Goal: Information Seeking & Learning: Check status

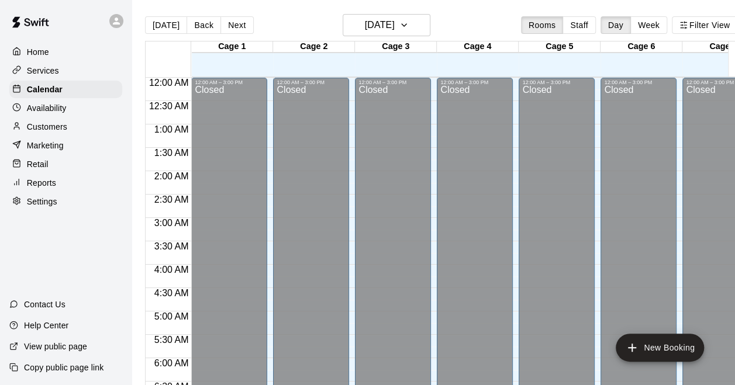
scroll to position [755, 0]
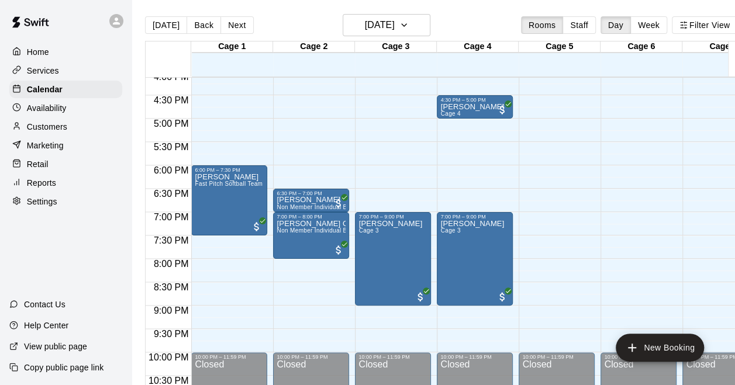
click at [61, 43] on div "Home" at bounding box center [65, 52] width 113 height 18
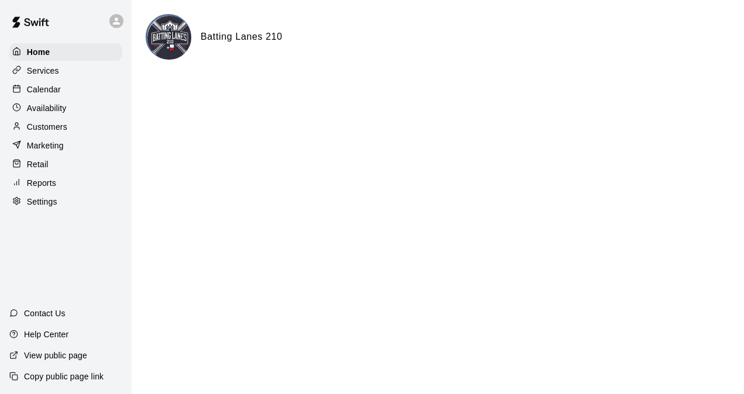
click at [50, 84] on div "Calendar" at bounding box center [65, 90] width 113 height 18
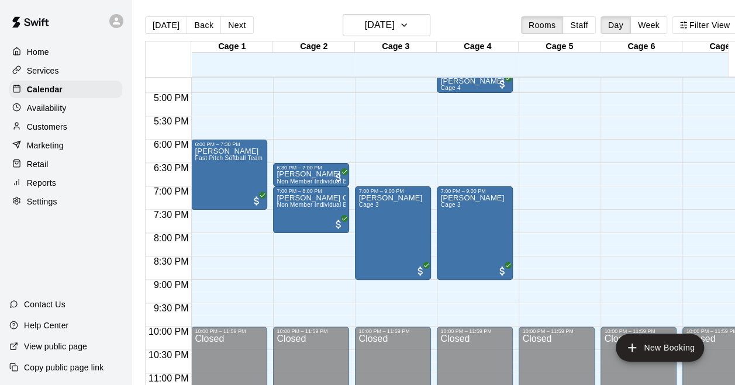
scroll to position [722, 0]
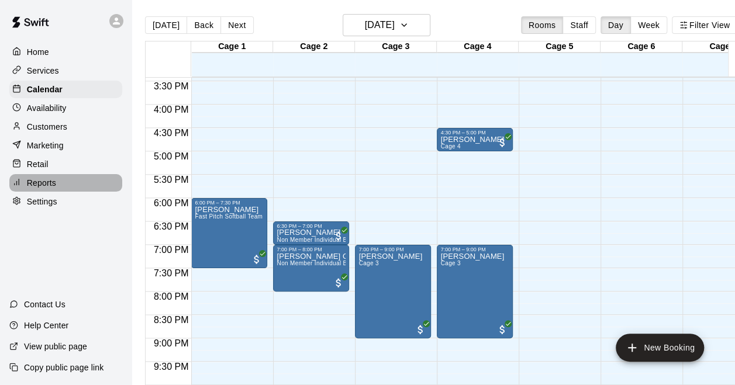
click at [47, 182] on div "Reports" at bounding box center [65, 183] width 113 height 18
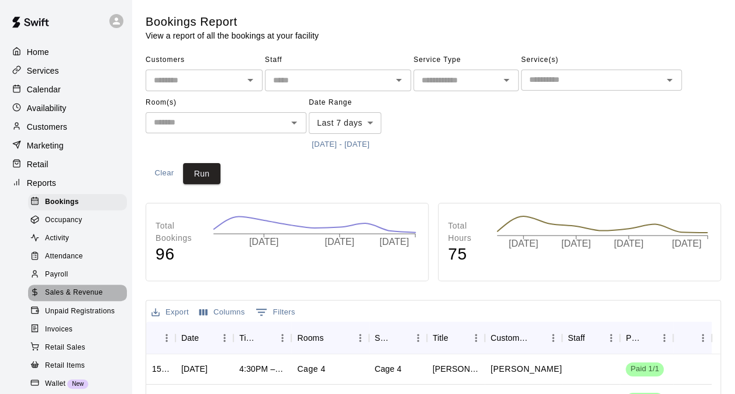
click at [85, 299] on span "Sales & Revenue" at bounding box center [74, 293] width 58 height 12
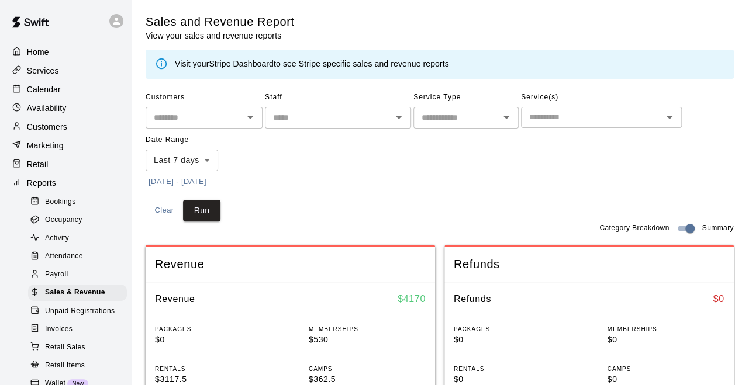
click at [209, 178] on button "[DATE] - [DATE]" at bounding box center [178, 182] width 64 height 18
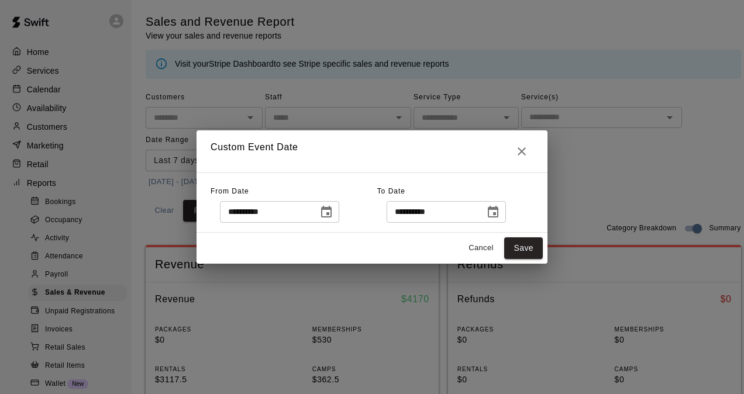
click at [333, 208] on icon "Choose date, selected date is Oct 2, 2025" at bounding box center [326, 212] width 14 height 14
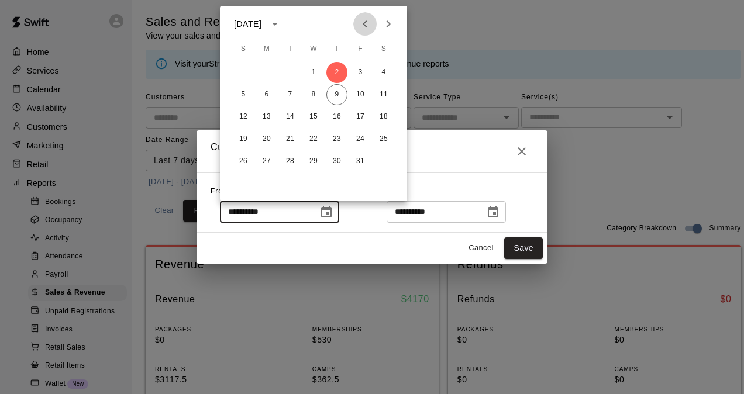
click at [366, 26] on icon "Previous month" at bounding box center [365, 23] width 4 height 7
click at [268, 69] on button "1" at bounding box center [266, 72] width 21 height 21
type input "**********"
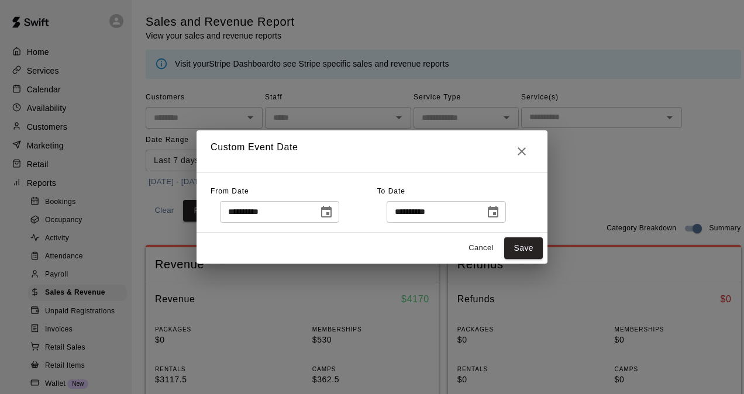
click at [500, 211] on icon "Choose date, selected date is Oct 9, 2025" at bounding box center [493, 212] width 14 height 14
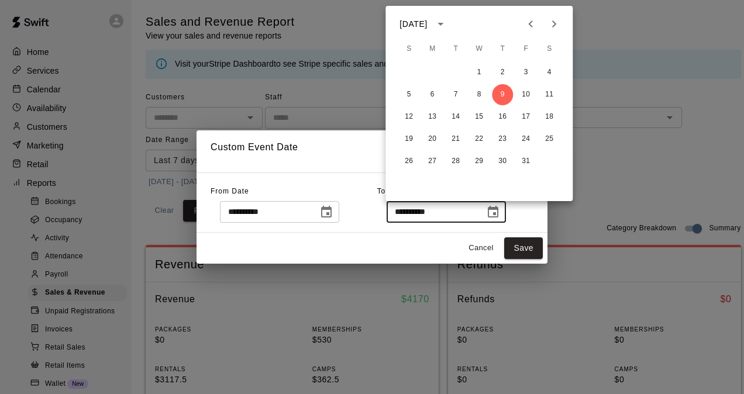
click at [531, 23] on icon "Previous month" at bounding box center [530, 24] width 14 height 14
click at [454, 161] on button "30" at bounding box center [455, 161] width 21 height 21
type input "**********"
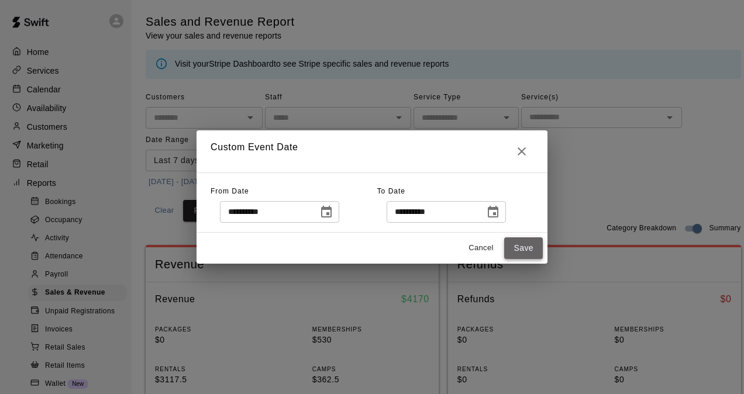
click at [528, 246] on button "Save" at bounding box center [523, 248] width 39 height 22
type input "******"
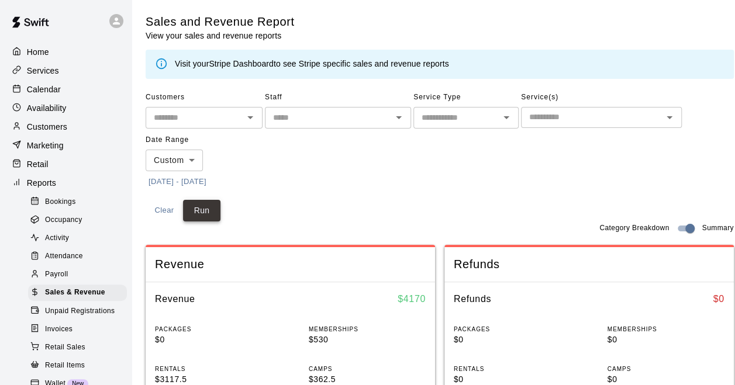
click at [209, 204] on button "Run" at bounding box center [201, 211] width 37 height 22
click at [209, 182] on button "[DATE] - [DATE]" at bounding box center [178, 182] width 64 height 18
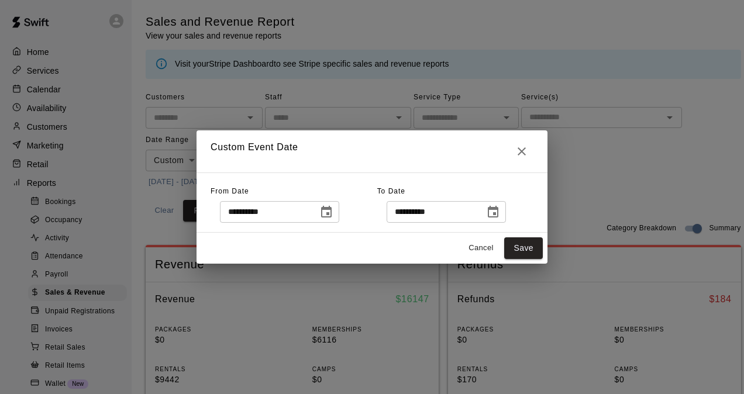
click at [338, 213] on button "Choose date, selected date is Sep 1, 2025" at bounding box center [326, 212] width 23 height 23
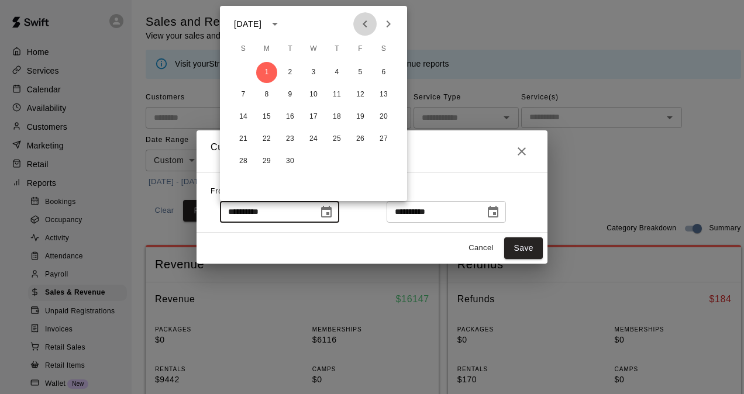
click at [366, 22] on icon "Previous month" at bounding box center [365, 24] width 14 height 14
click at [354, 71] on button "1" at bounding box center [360, 72] width 21 height 21
type input "**********"
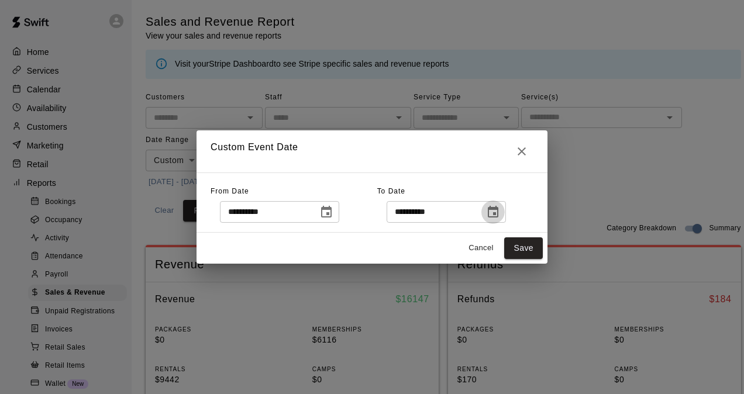
click at [495, 208] on button "Choose date, selected date is Sep 30, 2025" at bounding box center [492, 212] width 23 height 23
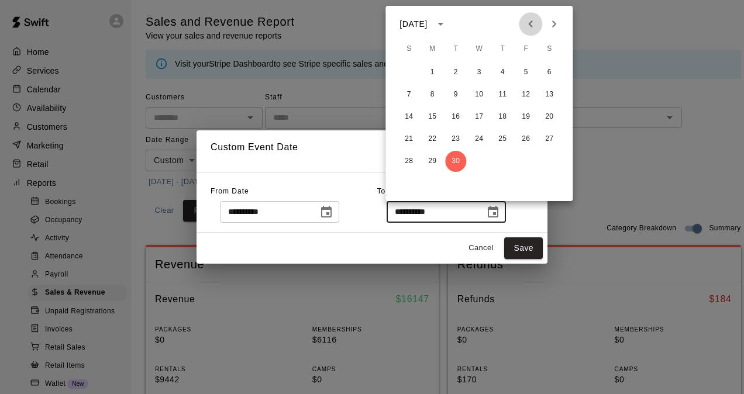
click at [527, 21] on icon "Previous month" at bounding box center [530, 24] width 14 height 14
click at [408, 184] on button "31" at bounding box center [408, 183] width 21 height 21
type input "**********"
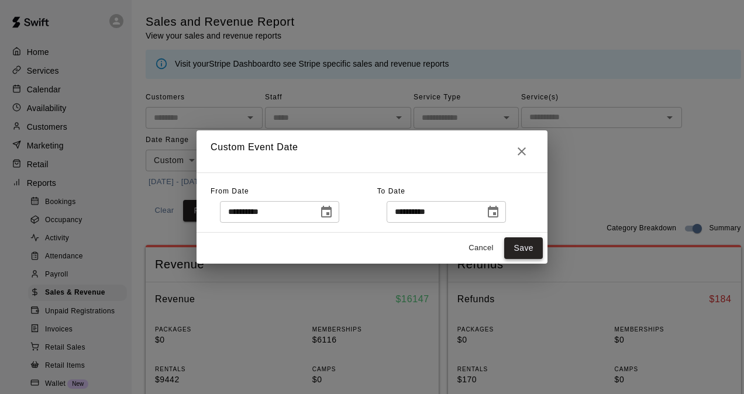
click at [520, 249] on button "Save" at bounding box center [523, 248] width 39 height 22
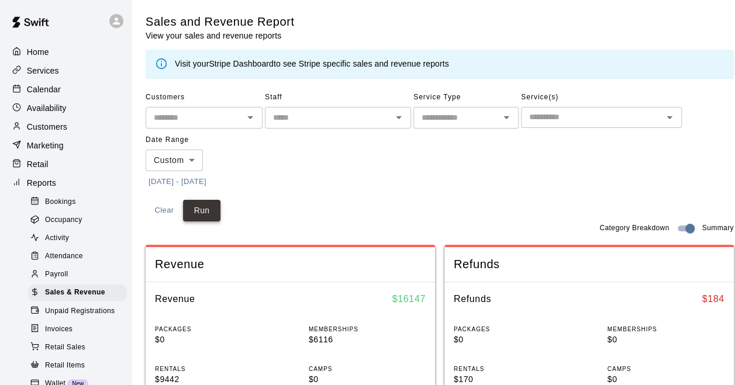
click at [205, 211] on button "Run" at bounding box center [201, 211] width 37 height 22
click at [209, 180] on button "[DATE] - [DATE]" at bounding box center [178, 182] width 64 height 18
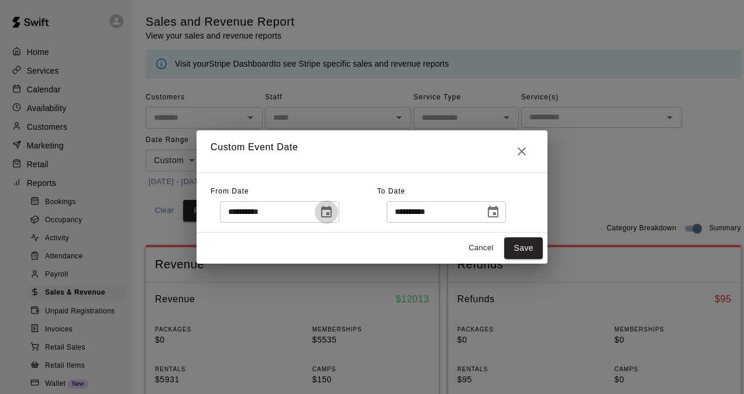
click at [332, 213] on icon "Choose date, selected date is Aug 1, 2025" at bounding box center [326, 212] width 11 height 12
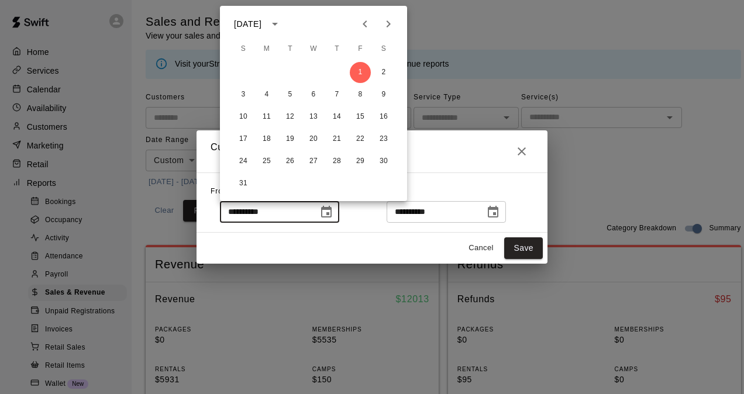
click at [371, 26] on icon "Previous month" at bounding box center [365, 24] width 14 height 14
click at [340, 74] on button "1" at bounding box center [336, 72] width 21 height 21
type input "**********"
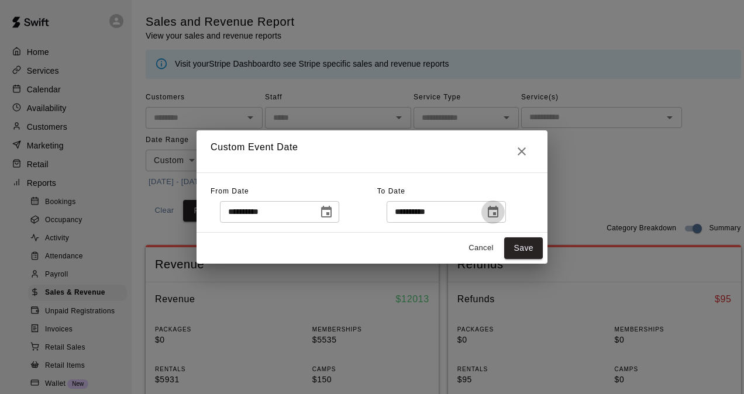
click at [500, 211] on icon "Choose date, selected date is Aug 31, 2025" at bounding box center [493, 212] width 14 height 14
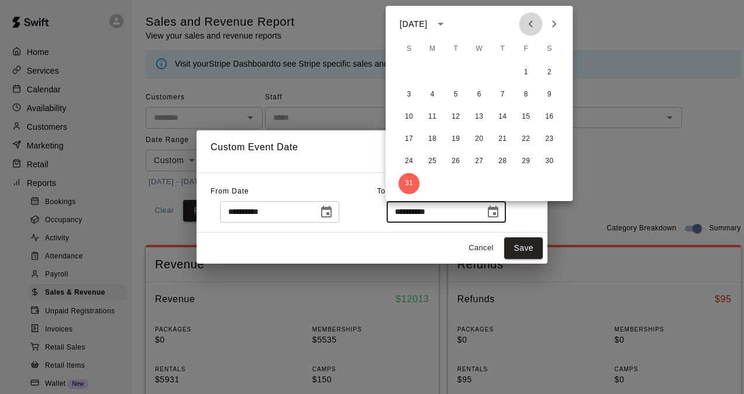
click at [524, 20] on icon "Previous month" at bounding box center [530, 24] width 14 height 14
click at [525, 21] on icon "Previous month" at bounding box center [530, 24] width 14 height 14
click at [552, 26] on icon "Next month" at bounding box center [554, 23] width 4 height 7
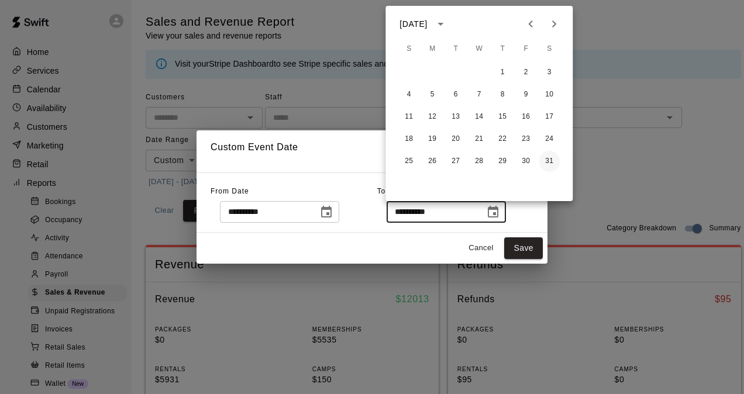
click at [547, 160] on button "31" at bounding box center [549, 161] width 21 height 21
type input "**********"
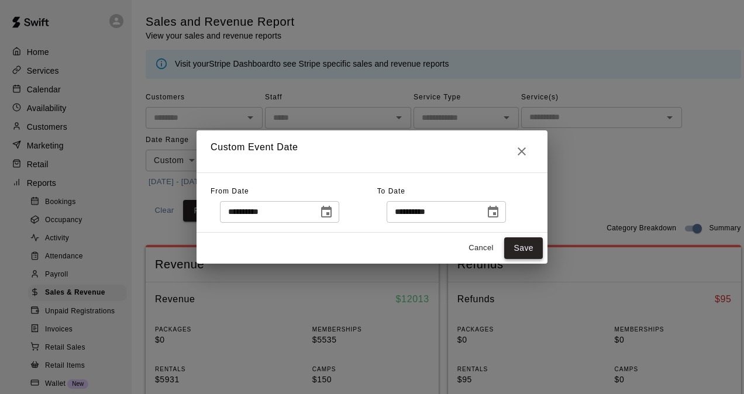
click at [531, 243] on button "Save" at bounding box center [523, 248] width 39 height 22
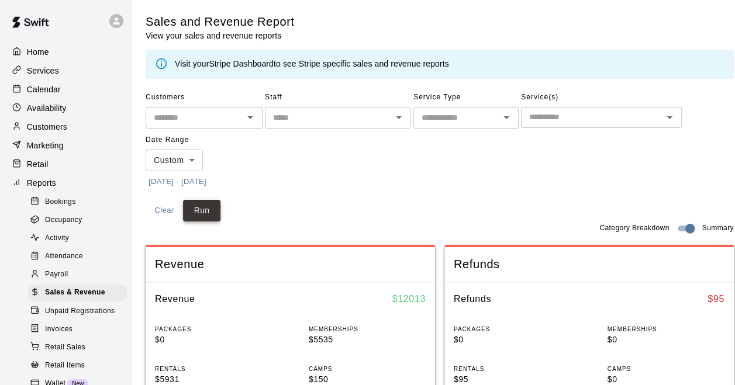
click at [204, 213] on button "Run" at bounding box center [201, 211] width 37 height 22
click at [209, 187] on button "[DATE] - [DATE]" at bounding box center [178, 182] width 64 height 18
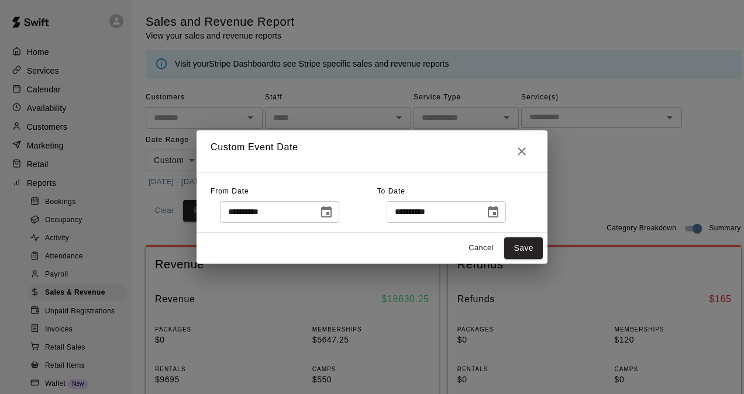
click at [338, 205] on button "Choose date, selected date is May 1, 2025" at bounding box center [326, 212] width 23 height 23
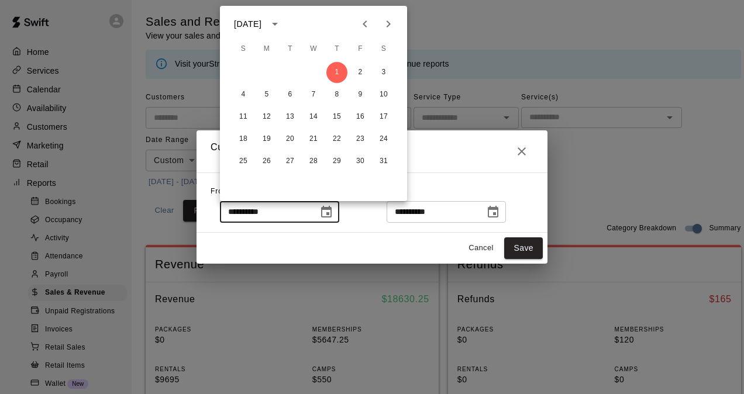
click at [393, 25] on icon "Next month" at bounding box center [388, 24] width 14 height 14
click at [248, 73] on button "1" at bounding box center [243, 72] width 21 height 21
type input "**********"
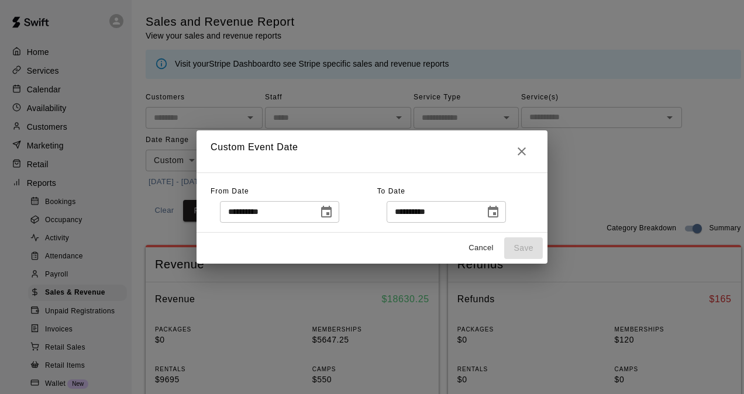
click at [500, 215] on icon "Choose date, selected date is May 31, 2025" at bounding box center [493, 212] width 14 height 14
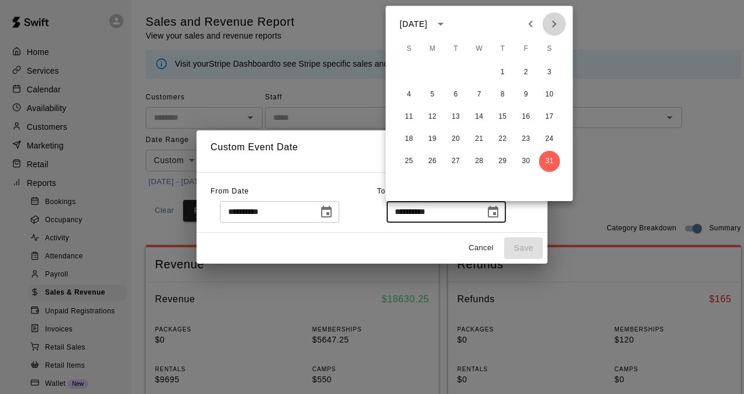
click at [553, 26] on icon "Next month" at bounding box center [554, 24] width 14 height 14
click at [440, 161] on button "30" at bounding box center [432, 161] width 21 height 21
type input "**********"
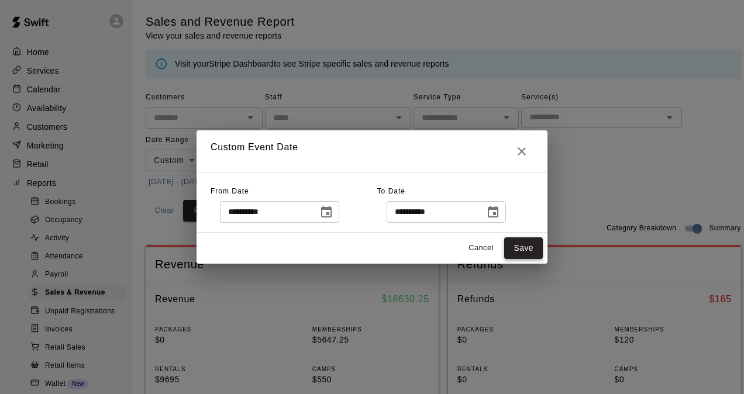
click at [528, 249] on button "Save" at bounding box center [523, 248] width 39 height 22
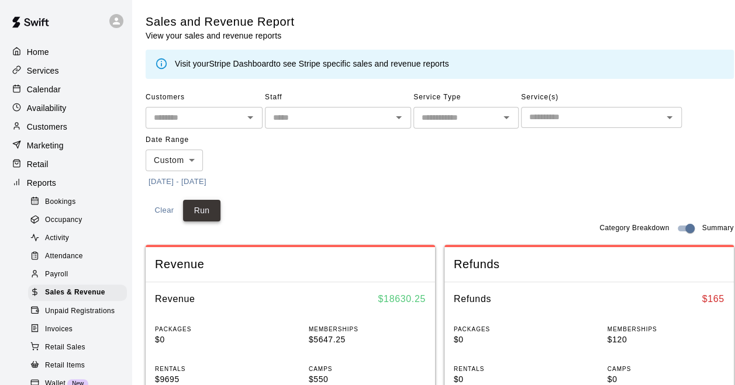
click at [210, 208] on button "Run" at bounding box center [201, 211] width 37 height 22
click at [202, 181] on button "[DATE] - [DATE]" at bounding box center [178, 182] width 64 height 18
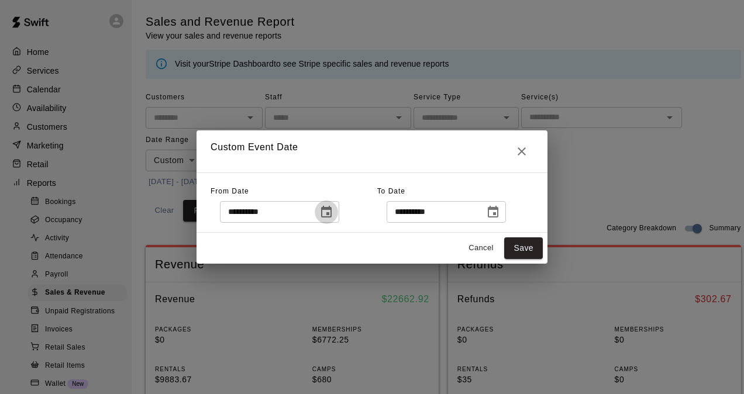
click at [332, 205] on icon "Choose date, selected date is Jun 1, 2025" at bounding box center [326, 212] width 14 height 14
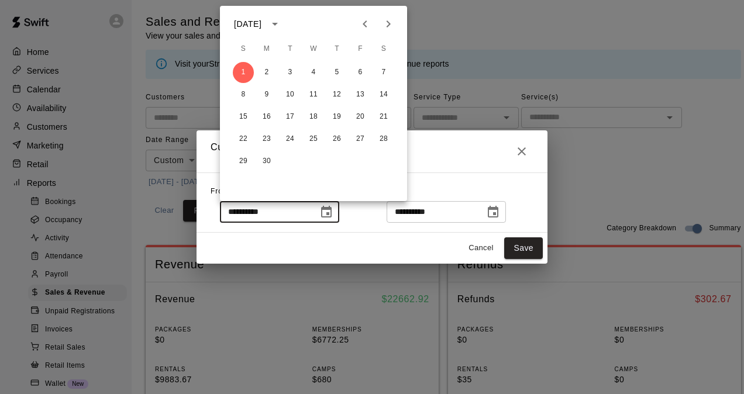
click at [388, 22] on icon "Next month" at bounding box center [389, 23] width 4 height 7
click at [290, 71] on button "1" at bounding box center [290, 72] width 21 height 21
type input "**********"
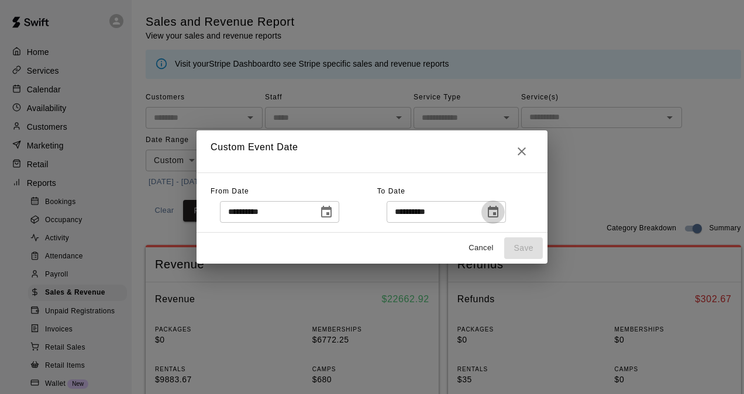
click at [498, 213] on icon "Choose date, selected date is Jun 30, 2025" at bounding box center [493, 212] width 11 height 12
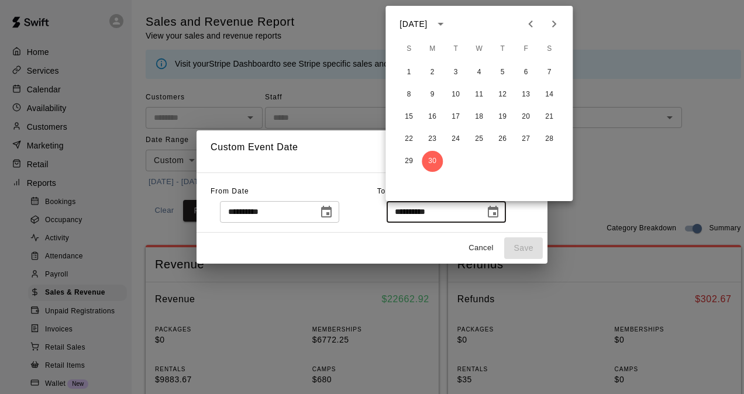
click at [552, 25] on icon "Next month" at bounding box center [554, 24] width 14 height 14
click at [507, 162] on button "31" at bounding box center [502, 161] width 21 height 21
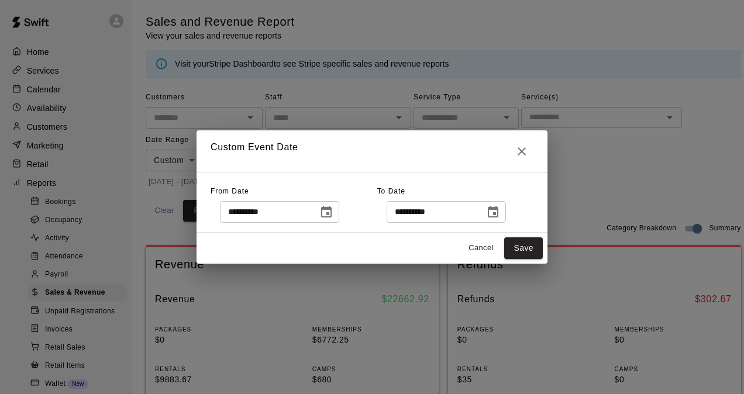
type input "**********"
click at [521, 248] on button "Save" at bounding box center [523, 248] width 39 height 22
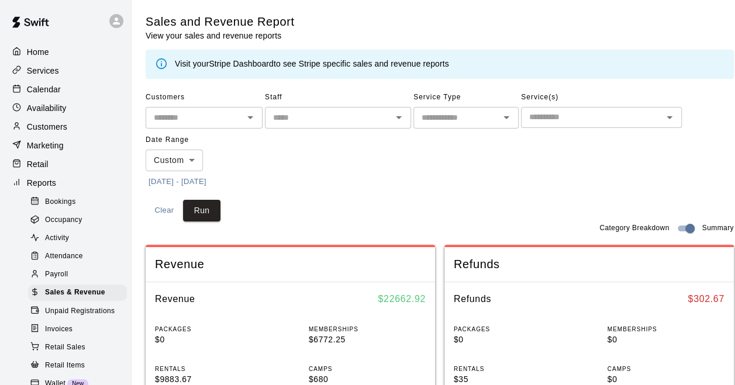
click at [221, 214] on div "Customers ​ Staff ​ Service Type ​ Service(s) ​ Date Range Custom ****** ​ [DAT…" at bounding box center [440, 154] width 588 height 133
click at [216, 214] on button "Run" at bounding box center [201, 211] width 37 height 22
click at [202, 177] on button "[DATE] - [DATE]" at bounding box center [178, 182] width 64 height 18
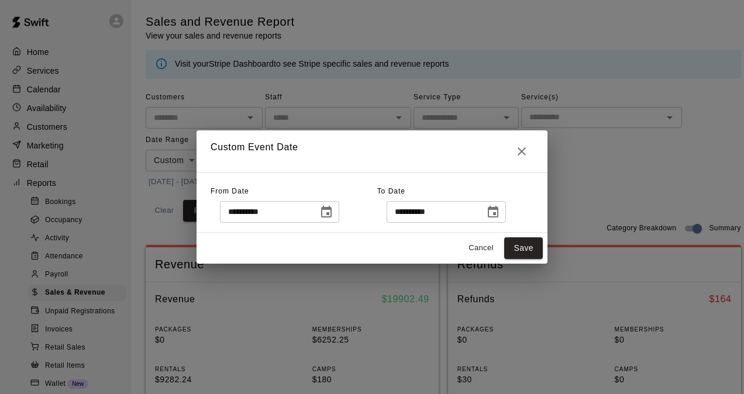
click at [333, 215] on icon "Choose date, selected date is Jul 1, 2025" at bounding box center [326, 212] width 14 height 14
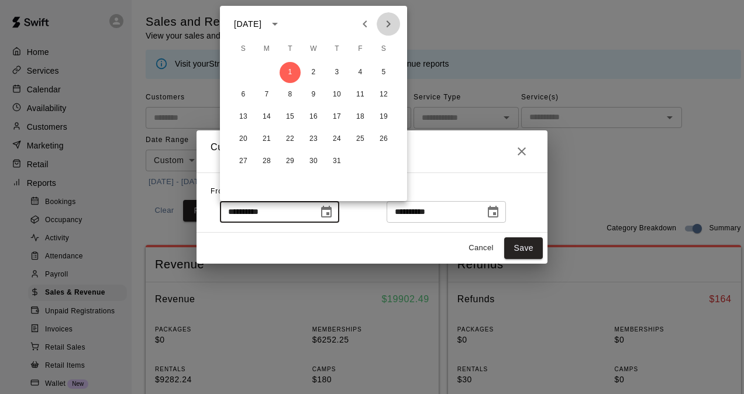
click at [391, 26] on icon "Next month" at bounding box center [388, 24] width 14 height 14
click at [362, 76] on button "1" at bounding box center [360, 72] width 21 height 21
type input "**********"
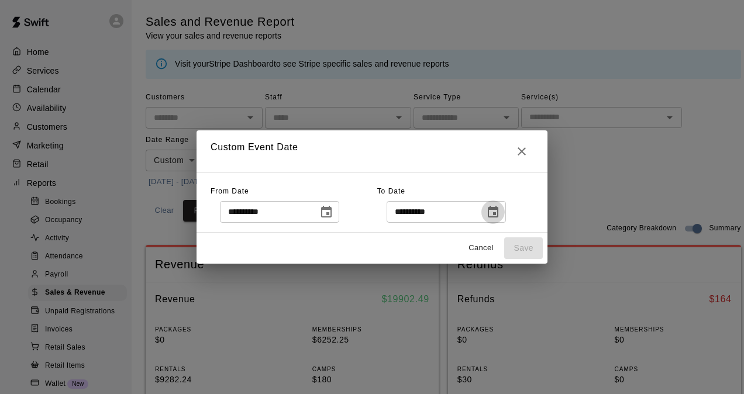
click at [500, 211] on icon "Choose date, selected date is Jul 31, 2025" at bounding box center [493, 212] width 14 height 14
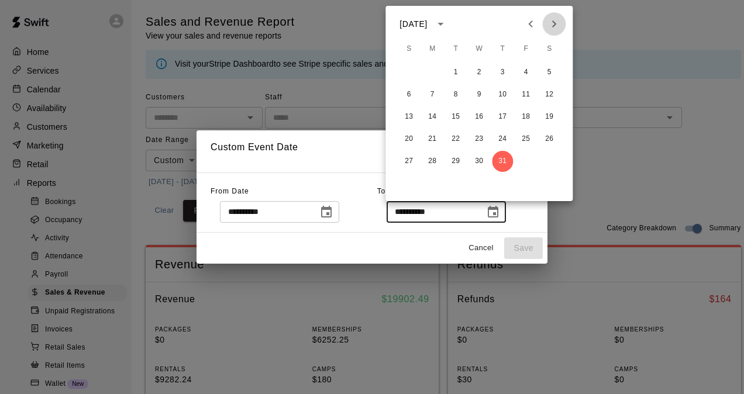
click at [557, 28] on icon "Next month" at bounding box center [554, 24] width 14 height 14
click at [408, 177] on button "31" at bounding box center [408, 183] width 21 height 21
type input "**********"
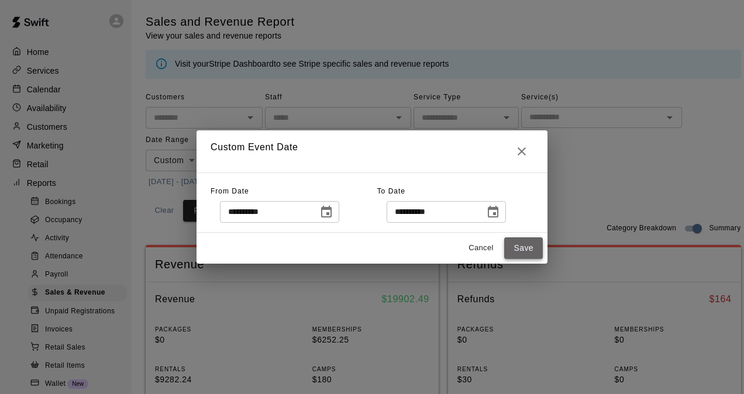
click at [522, 252] on button "Save" at bounding box center [523, 248] width 39 height 22
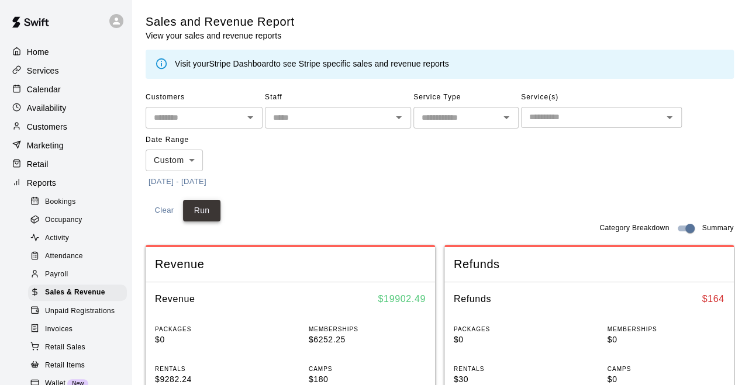
click at [198, 212] on button "Run" at bounding box center [201, 211] width 37 height 22
click at [202, 185] on button "[DATE] - [DATE]" at bounding box center [178, 182] width 64 height 18
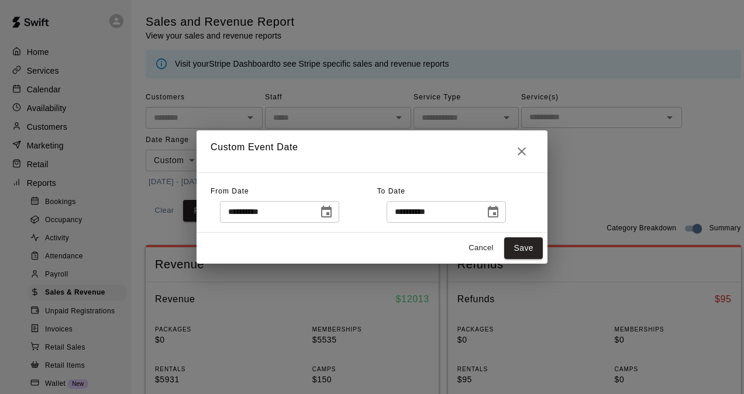
click at [333, 213] on icon "Choose date, selected date is Aug 1, 2025" at bounding box center [326, 212] width 14 height 14
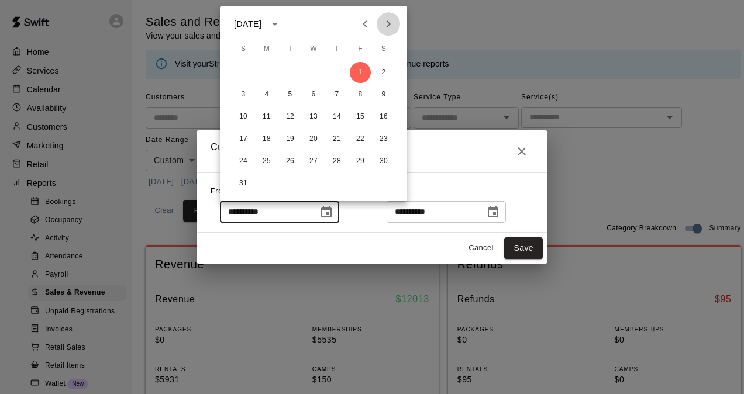
click at [392, 27] on icon "Next month" at bounding box center [388, 24] width 14 height 14
click at [264, 75] on button "1" at bounding box center [266, 72] width 21 height 21
type input "**********"
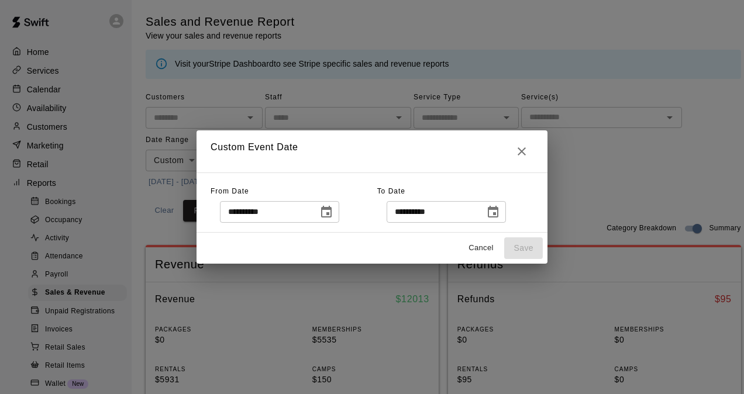
click at [498, 216] on icon "Choose date, selected date is Aug 31, 2025" at bounding box center [493, 212] width 11 height 12
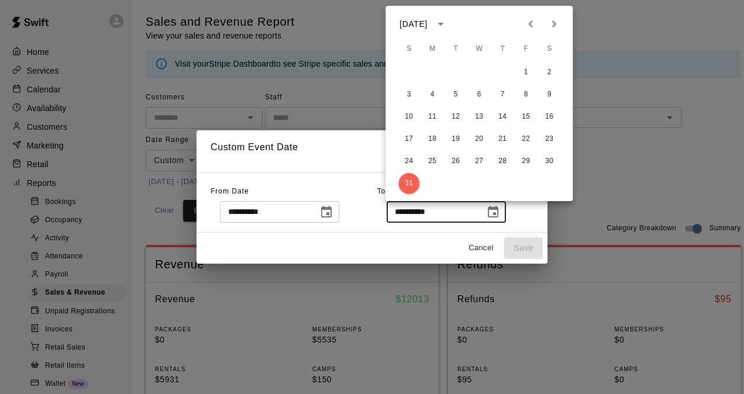
click at [552, 29] on icon "Next month" at bounding box center [554, 24] width 14 height 14
click at [462, 163] on button "30" at bounding box center [455, 161] width 21 height 21
type input "**********"
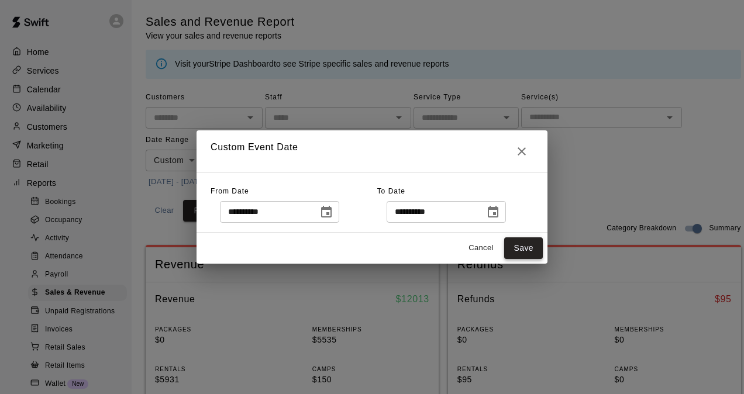
click at [529, 250] on button "Save" at bounding box center [523, 248] width 39 height 22
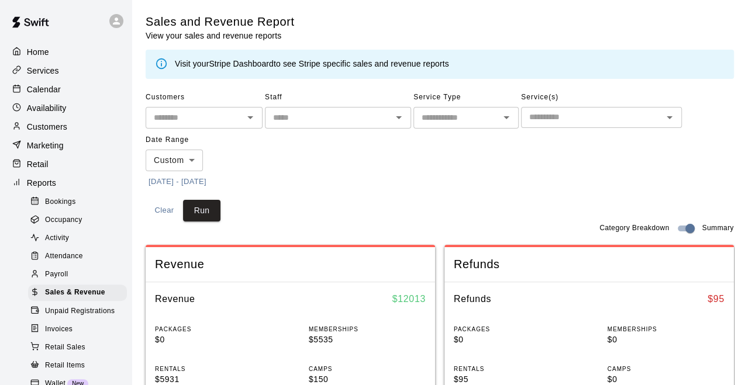
click at [221, 211] on div "Customers ​ Staff ​ Service Type ​ Service(s) ​ Date Range Custom ****** ​ [DAT…" at bounding box center [440, 154] width 588 height 133
click at [212, 211] on button "Run" at bounding box center [201, 211] width 37 height 22
click at [209, 181] on button "[DATE] - [DATE]" at bounding box center [178, 182] width 64 height 18
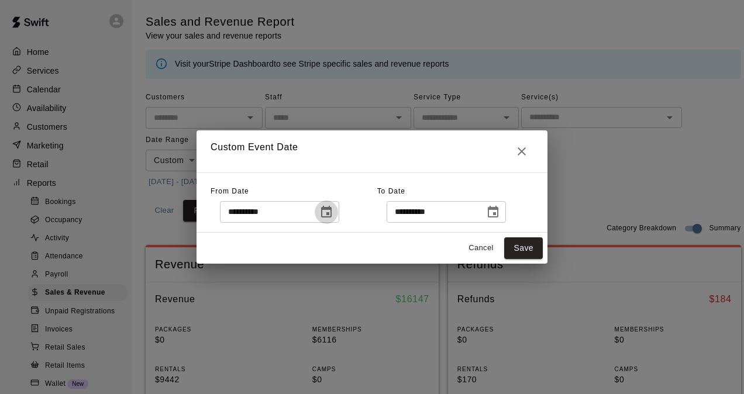
click at [333, 218] on icon "Choose date, selected date is Sep 1, 2025" at bounding box center [326, 212] width 14 height 14
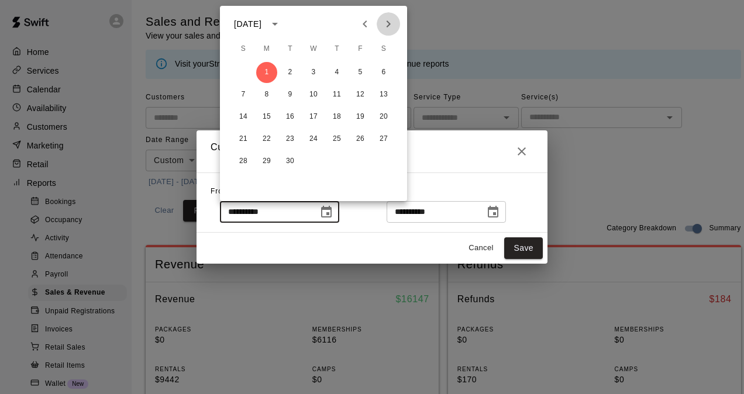
click at [385, 29] on icon "Next month" at bounding box center [388, 24] width 14 height 14
click at [314, 74] on button "1" at bounding box center [313, 72] width 21 height 21
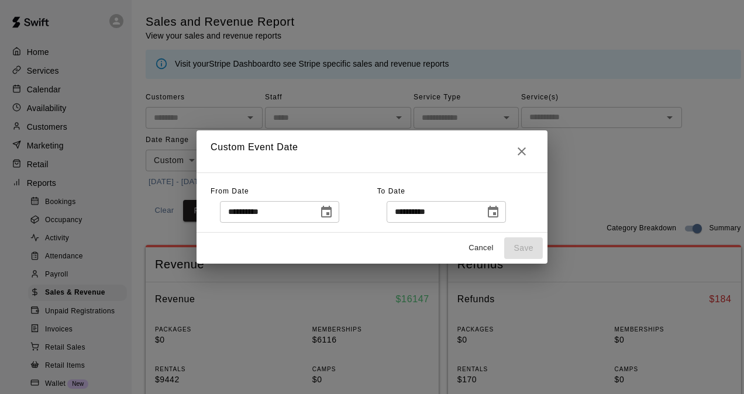
type input "**********"
click at [496, 212] on icon "Choose date, selected date is Sep 30, 2025" at bounding box center [493, 212] width 14 height 14
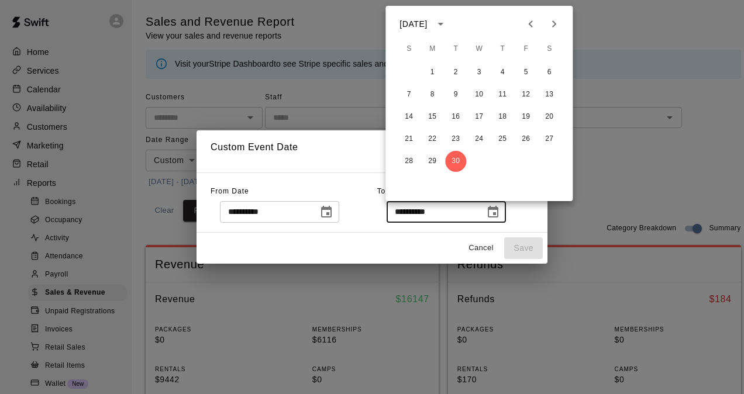
click at [551, 23] on icon "Next month" at bounding box center [554, 24] width 14 height 14
click at [522, 163] on button "31" at bounding box center [525, 161] width 21 height 21
type input "**********"
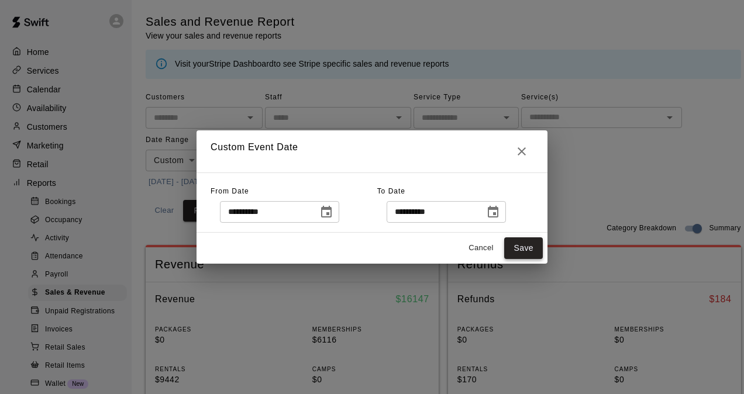
click at [525, 242] on button "Save" at bounding box center [523, 248] width 39 height 22
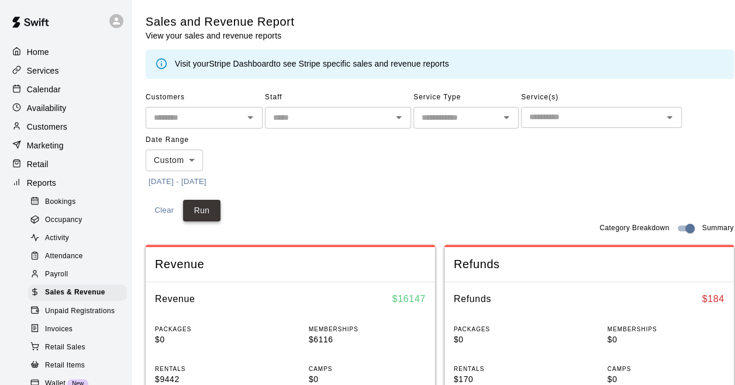
click at [211, 208] on button "Run" at bounding box center [201, 211] width 37 height 22
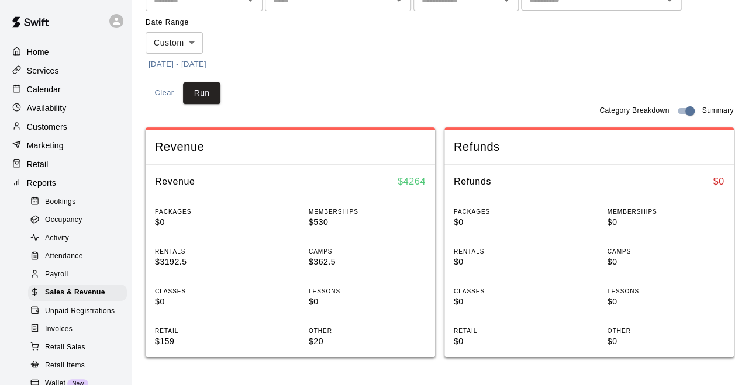
scroll to position [175, 0]
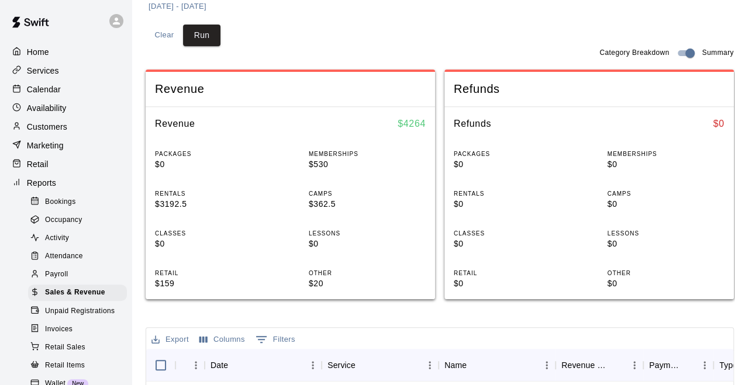
click at [33, 89] on p "Calendar" at bounding box center [44, 90] width 34 height 12
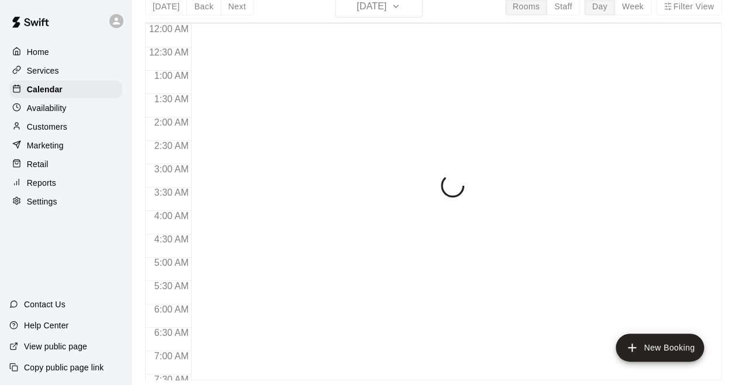
scroll to position [669, 0]
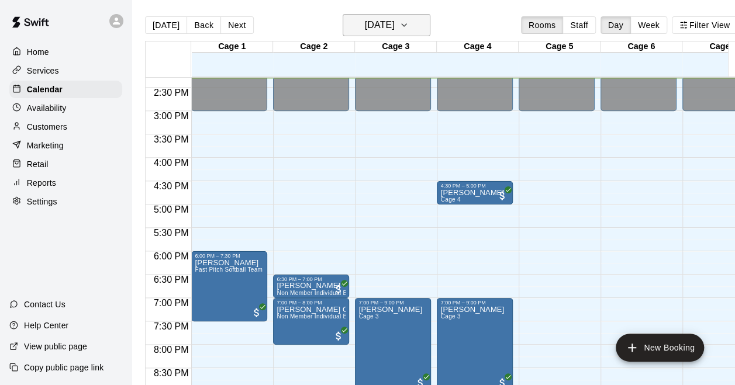
click at [395, 32] on h6 "[DATE]" at bounding box center [380, 25] width 30 height 16
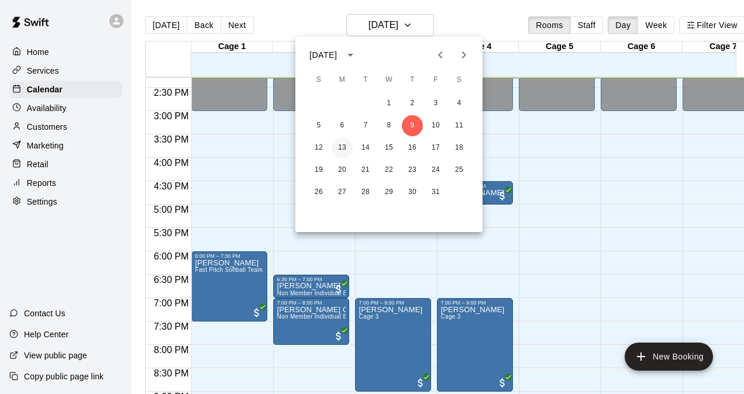
click at [345, 146] on button "13" at bounding box center [342, 147] width 21 height 21
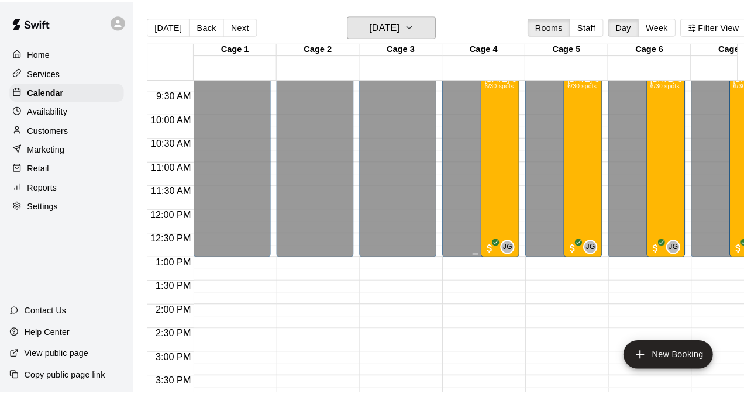
scroll to position [376, 0]
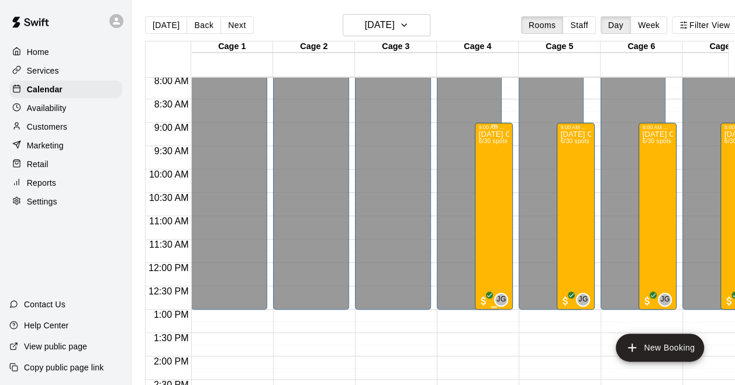
click at [487, 159] on div "[DATE] Camp [DATE] 6/30 spots" at bounding box center [493, 322] width 31 height 385
click at [487, 160] on button "edit" at bounding box center [488, 171] width 23 height 23
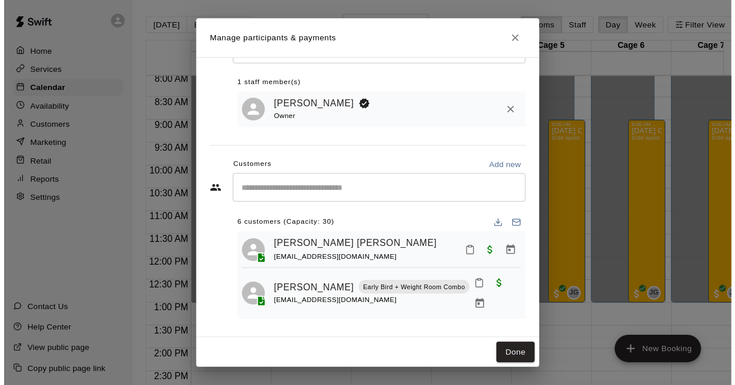
scroll to position [0, 0]
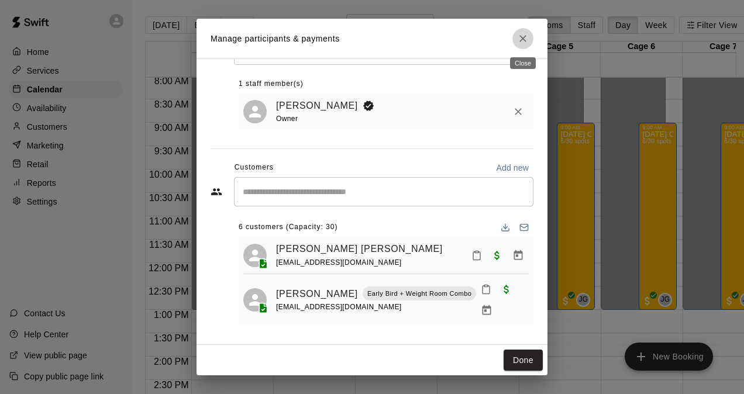
click at [521, 44] on icon "Close" at bounding box center [523, 39] width 12 height 12
